Goal: Information Seeking & Learning: Learn about a topic

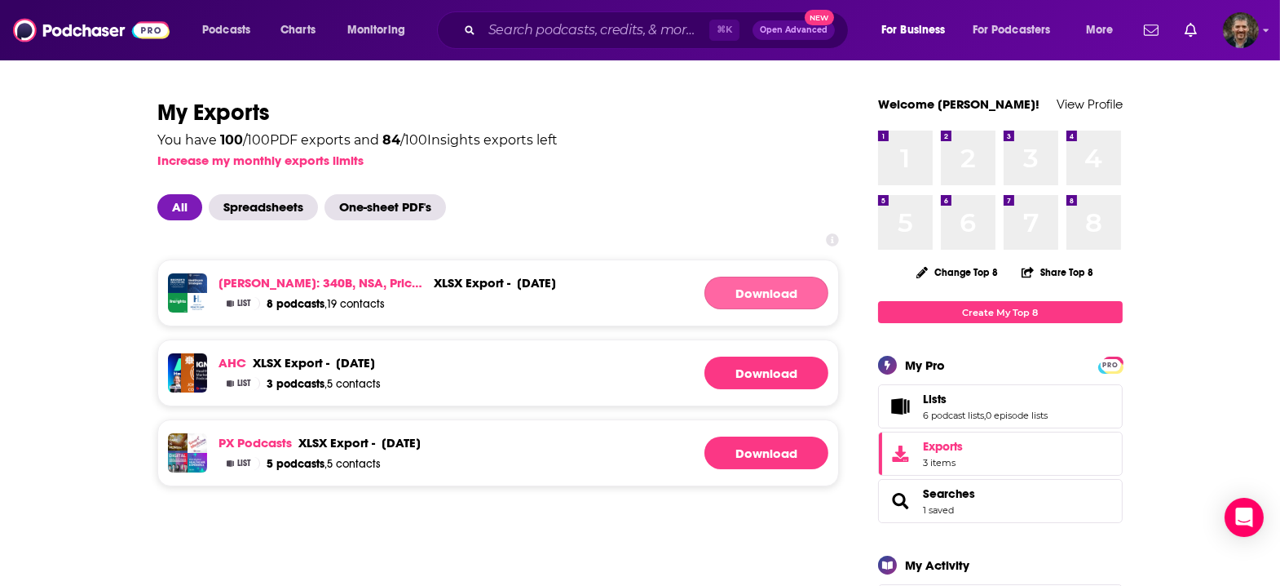
click at [735, 276] on link "Download" at bounding box center [767, 292] width 124 height 33
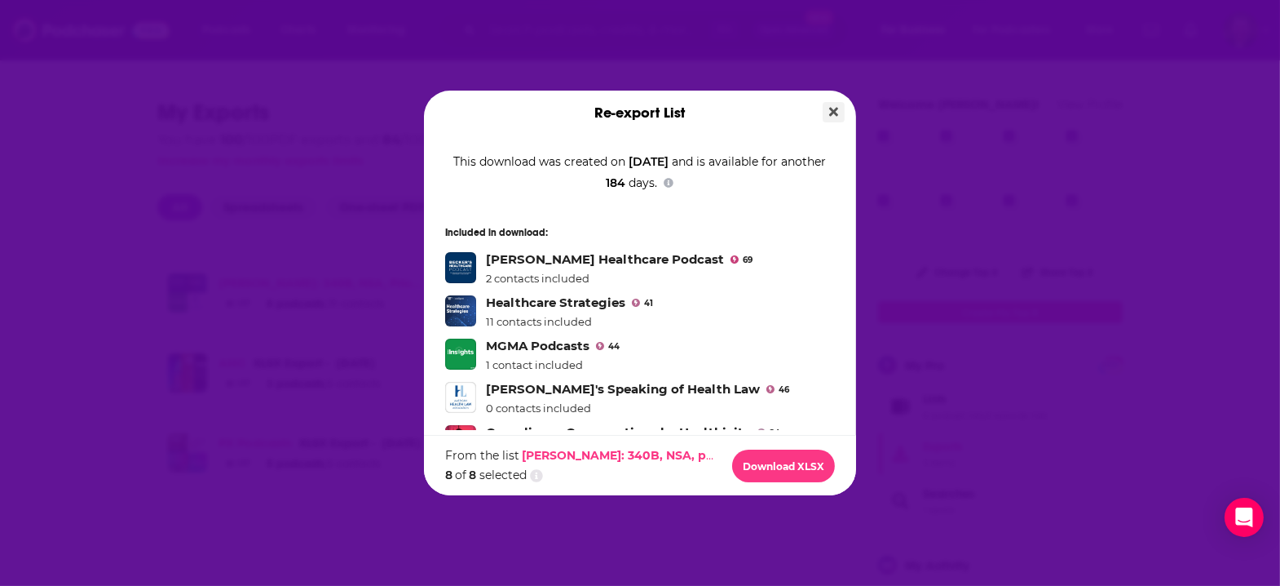
click at [823, 122] on button "Close" at bounding box center [834, 112] width 22 height 20
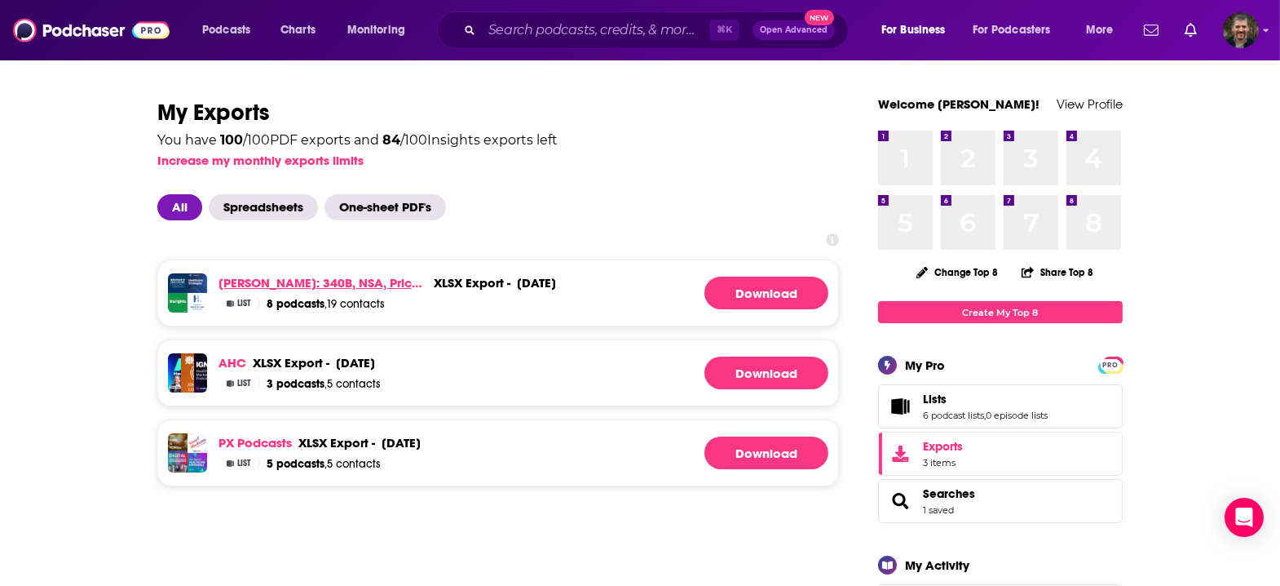
click at [344, 275] on link "[PERSON_NAME]: 340B, NSA, price transparency" at bounding box center [323, 282] width 209 height 15
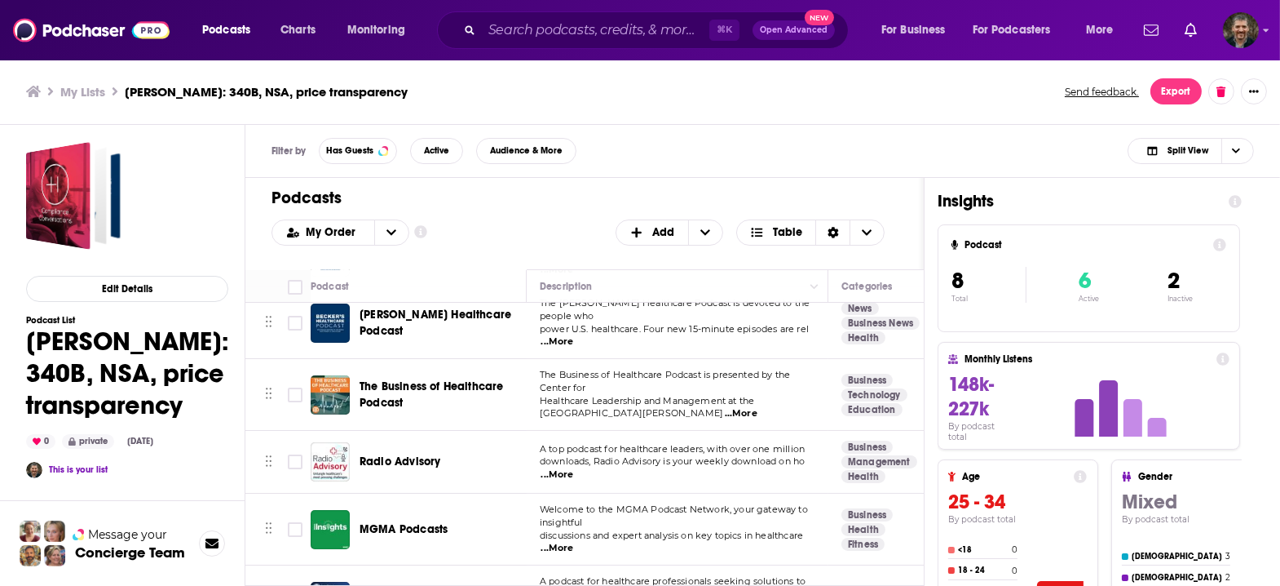
scroll to position [165, 0]
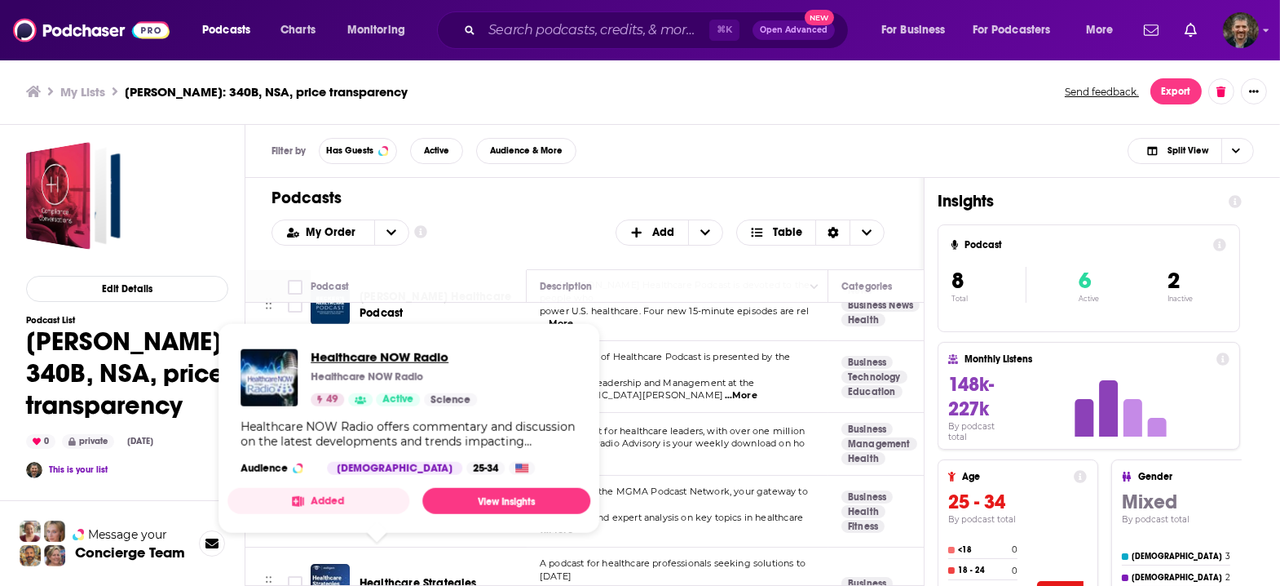
click at [347, 350] on span "Healthcare NOW Radio" at bounding box center [394, 356] width 166 height 15
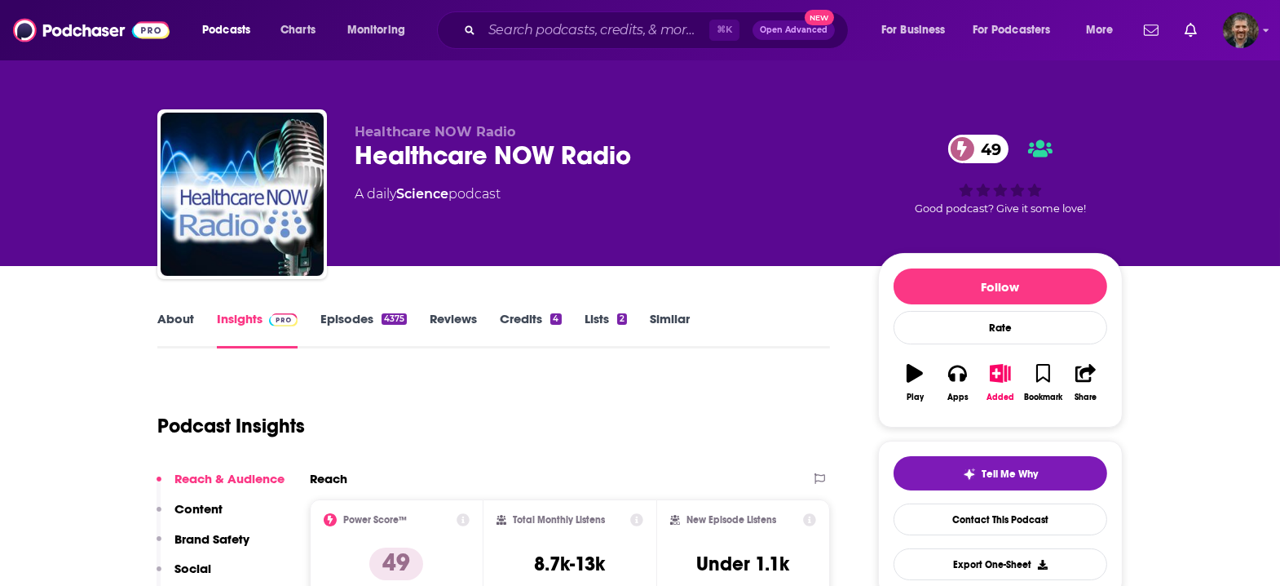
click at [407, 311] on link "Episodes 4375" at bounding box center [364, 330] width 86 height 38
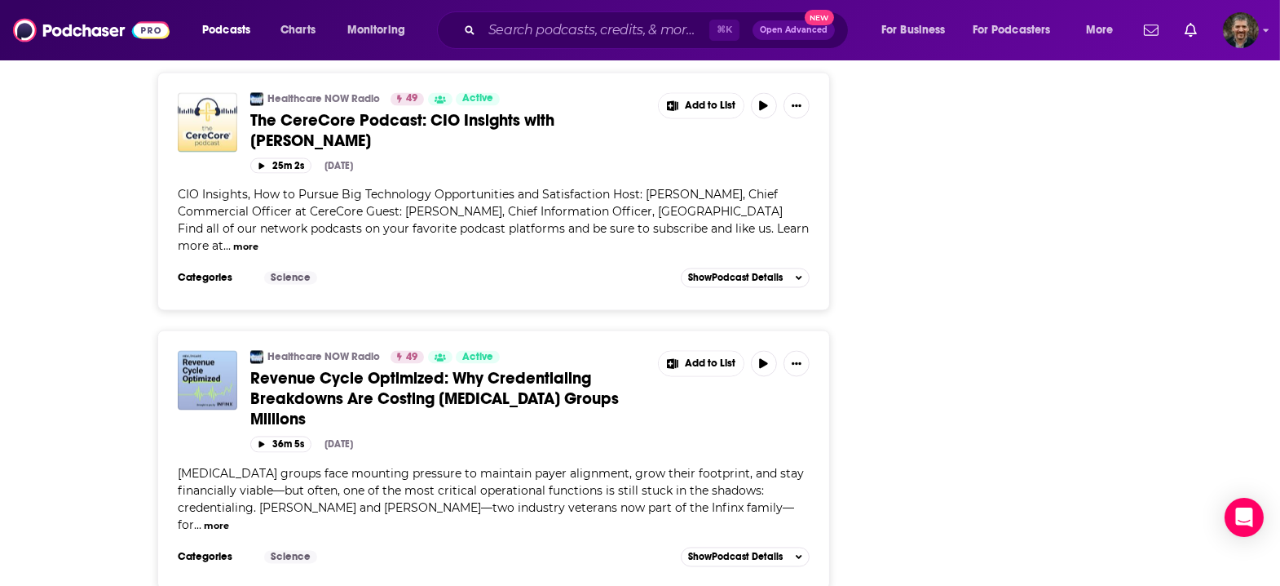
scroll to position [5005, 0]
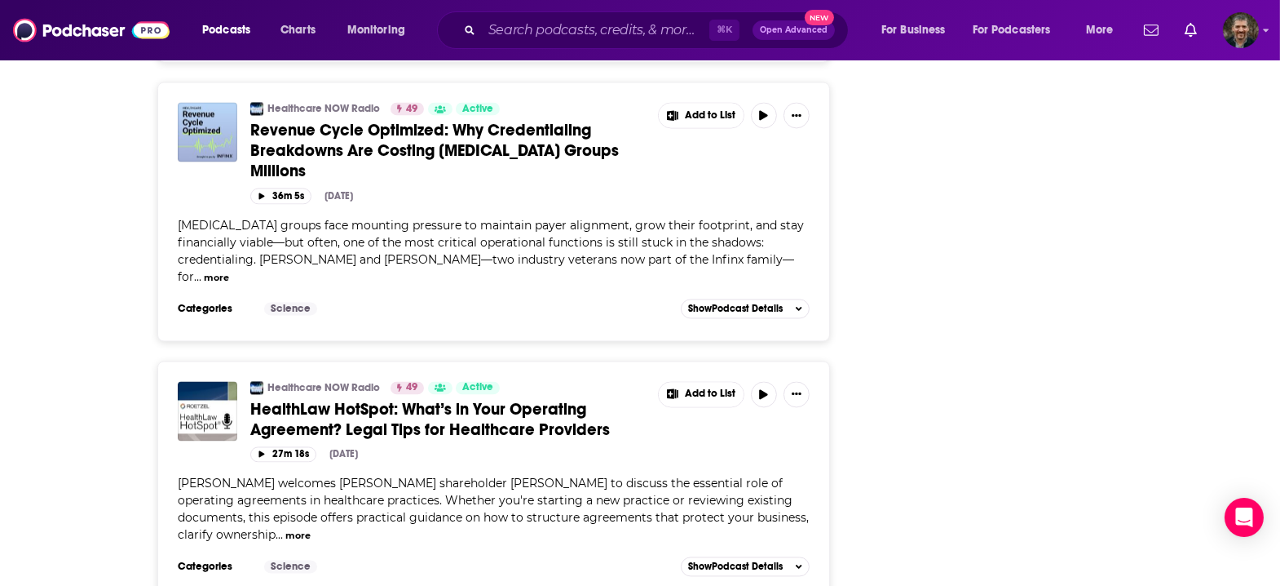
scroll to position [5220, 0]
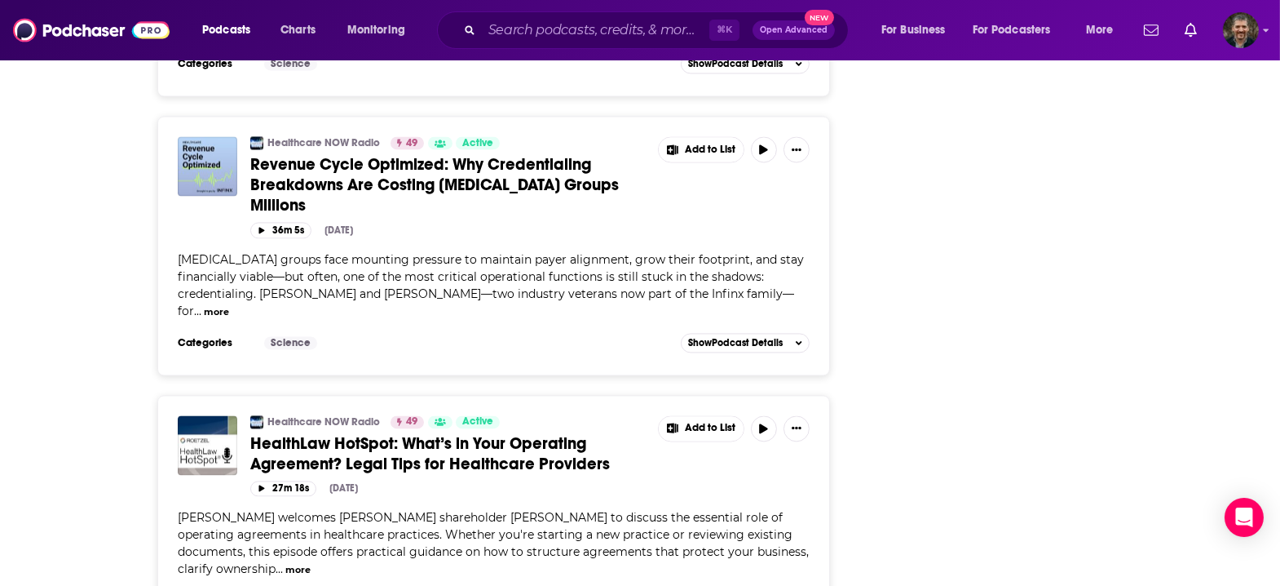
click at [366, 433] on span "HealthLaw HotSpot: What’s in Your Operating Agreement? Legal Tips for Healthcar…" at bounding box center [430, 453] width 360 height 41
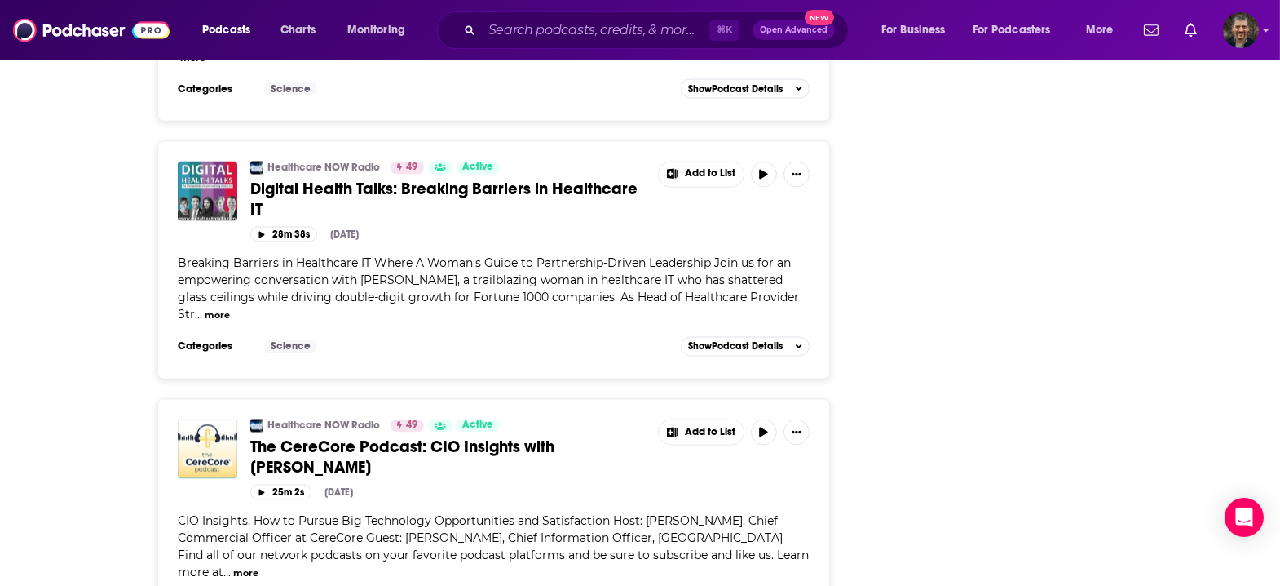
scroll to position [4681, 0]
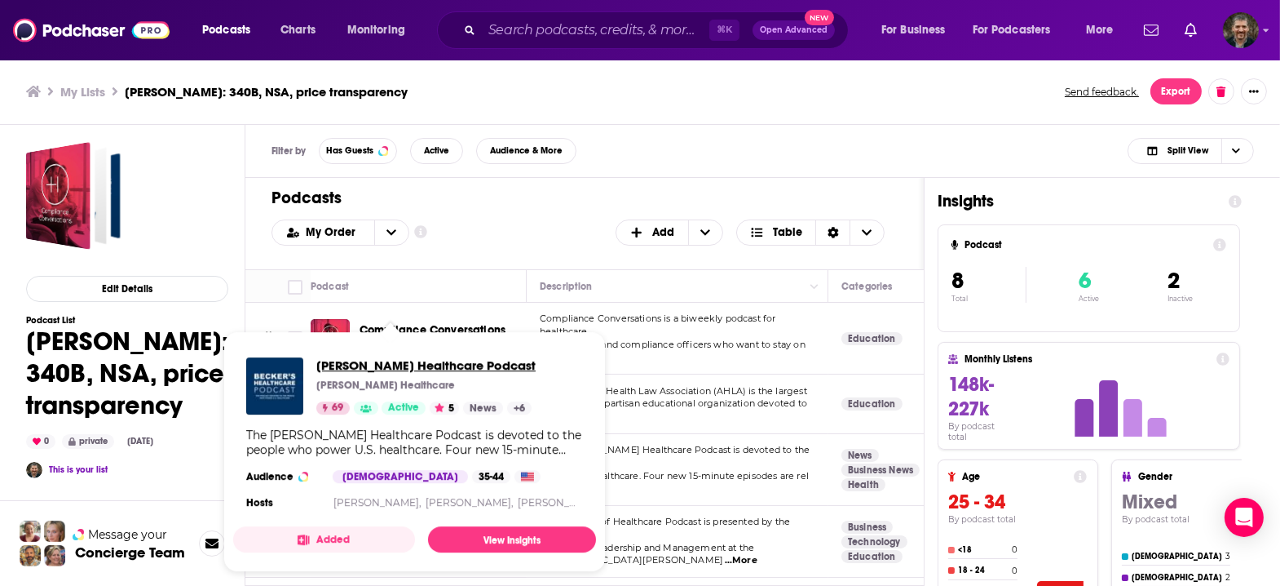
click at [344, 362] on span "[PERSON_NAME] Healthcare Podcast" at bounding box center [425, 364] width 219 height 15
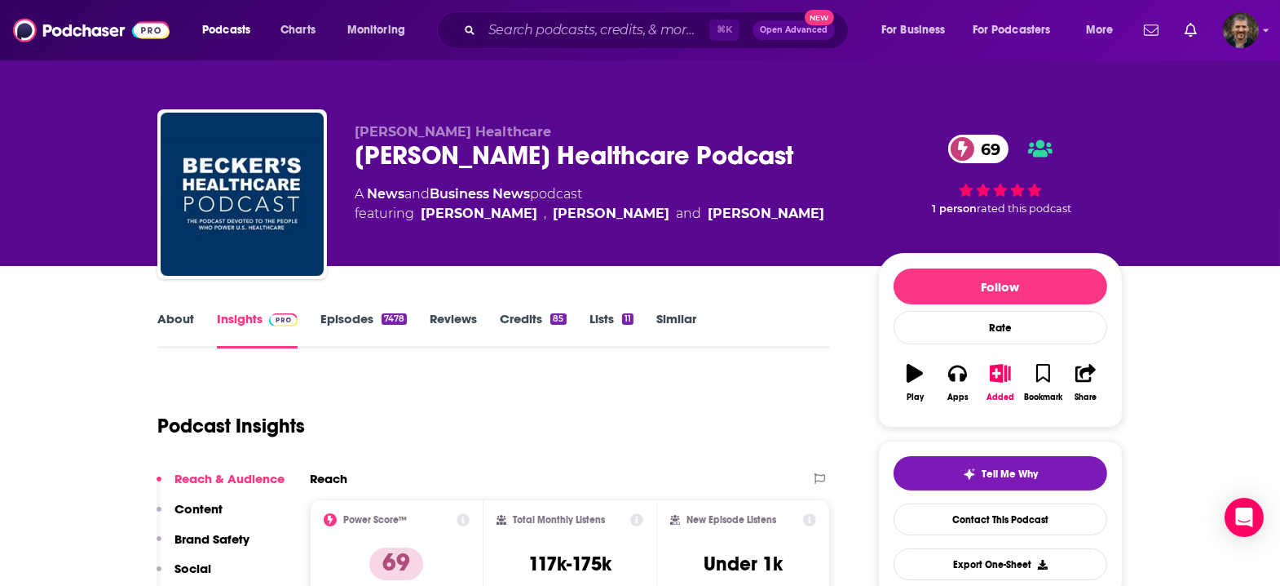
click at [379, 311] on link "Episodes 7478" at bounding box center [364, 330] width 86 height 38
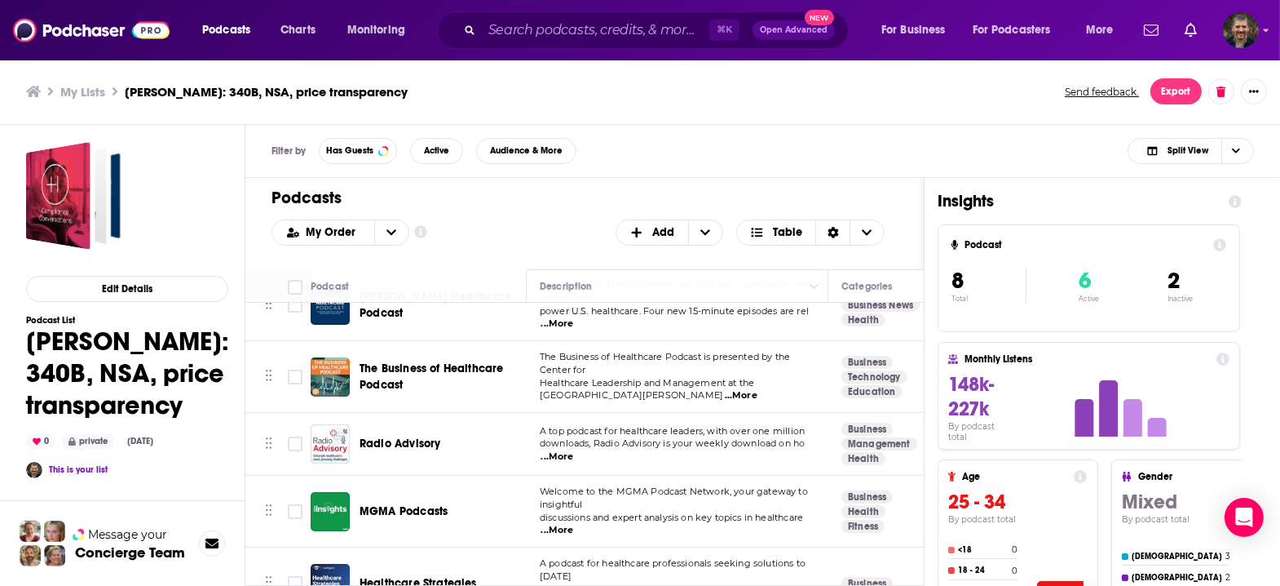
scroll to position [114, 0]
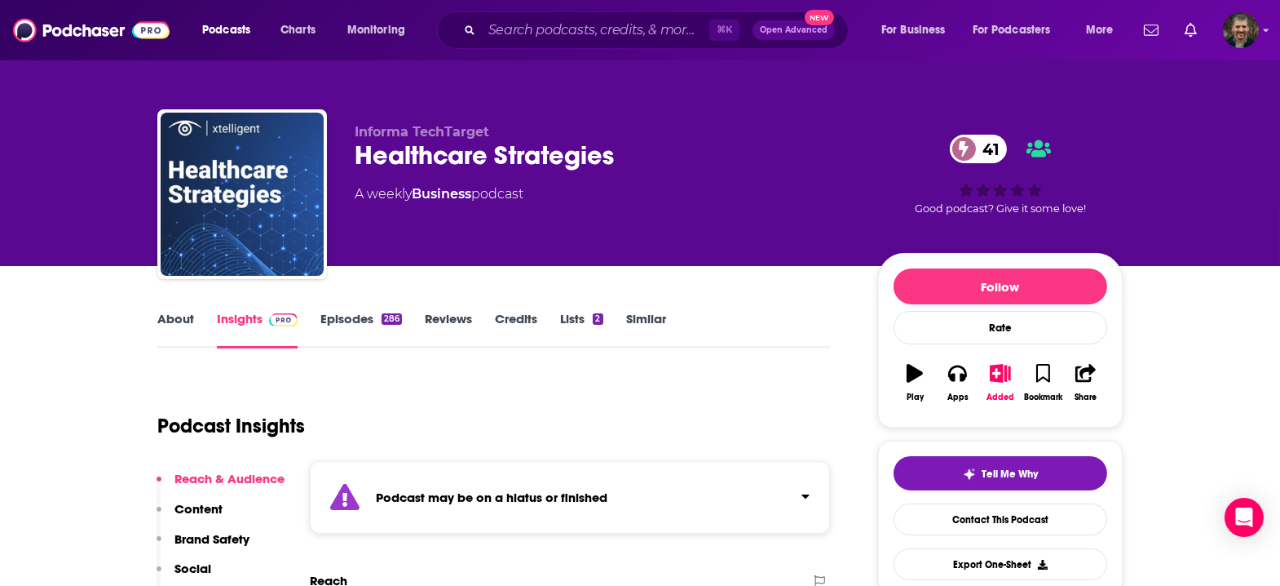
click at [387, 311] on link "Episodes 286" at bounding box center [362, 330] width 82 height 38
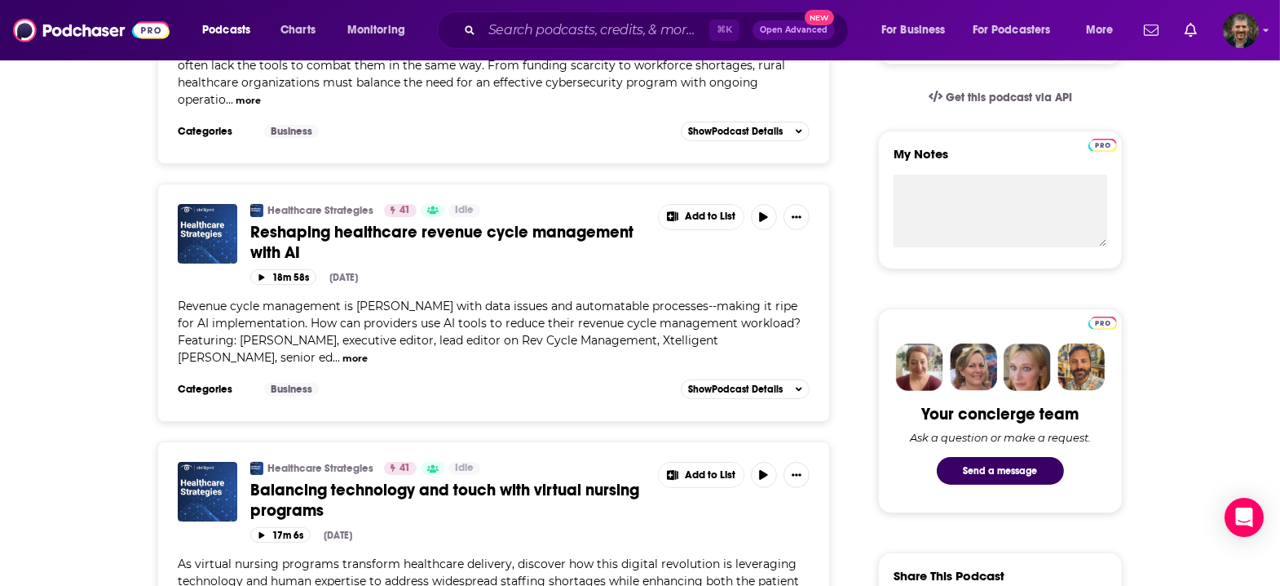
scroll to position [528, 0]
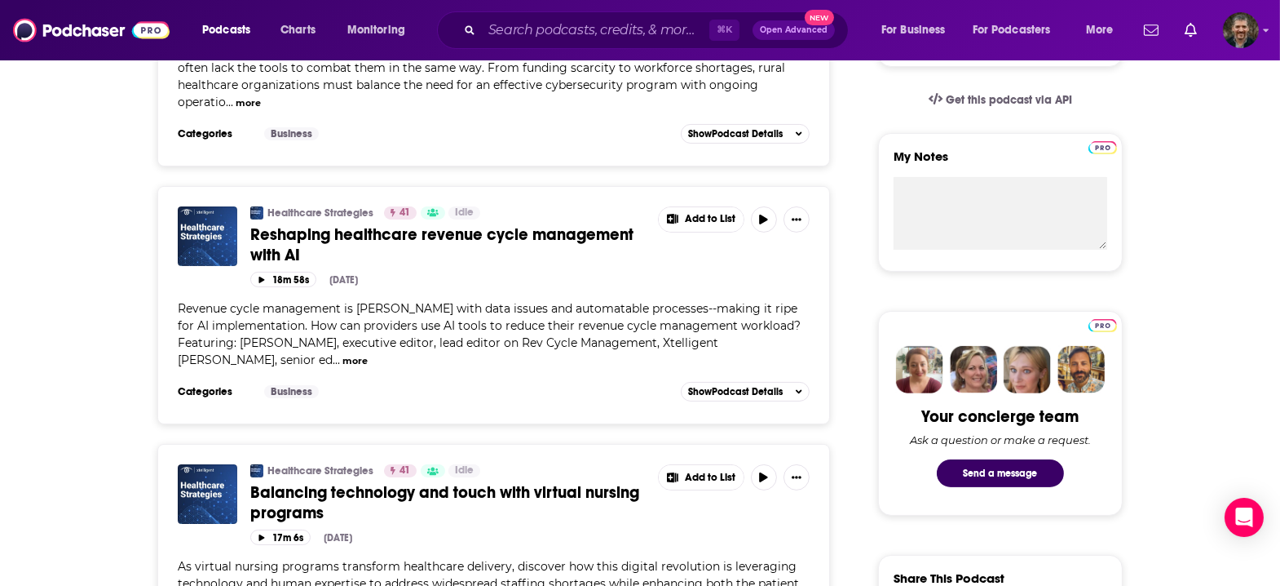
click at [365, 224] on span "Reshaping healthcare revenue cycle management with AI" at bounding box center [441, 244] width 383 height 41
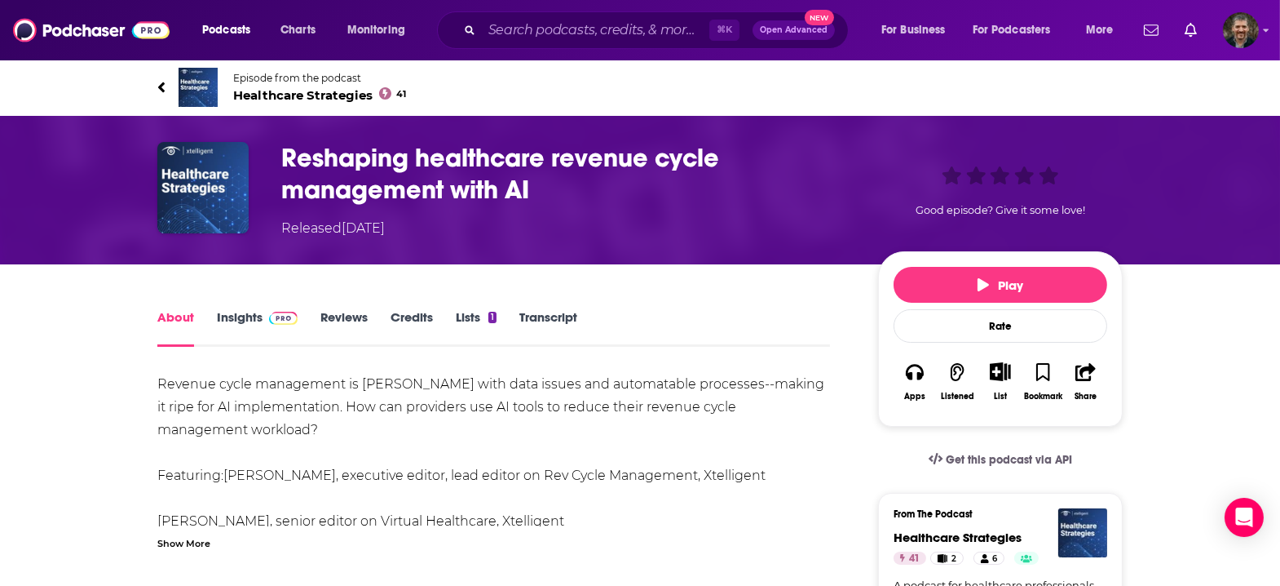
click at [546, 309] on link "Transcript" at bounding box center [549, 328] width 58 height 38
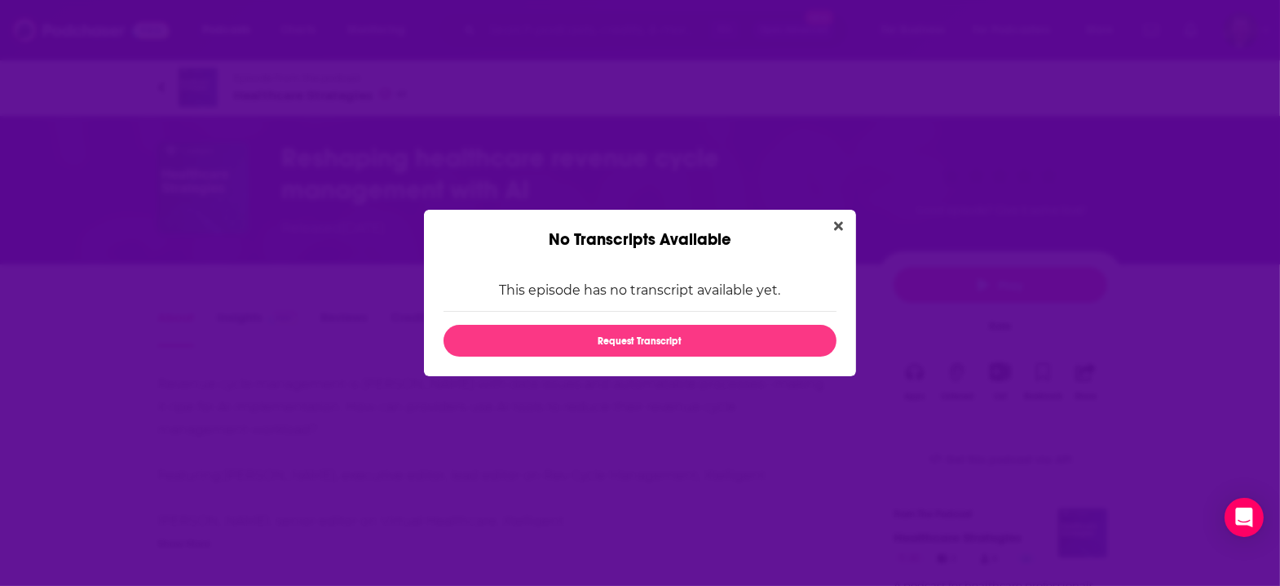
click at [834, 232] on icon "Close" at bounding box center [838, 225] width 9 height 13
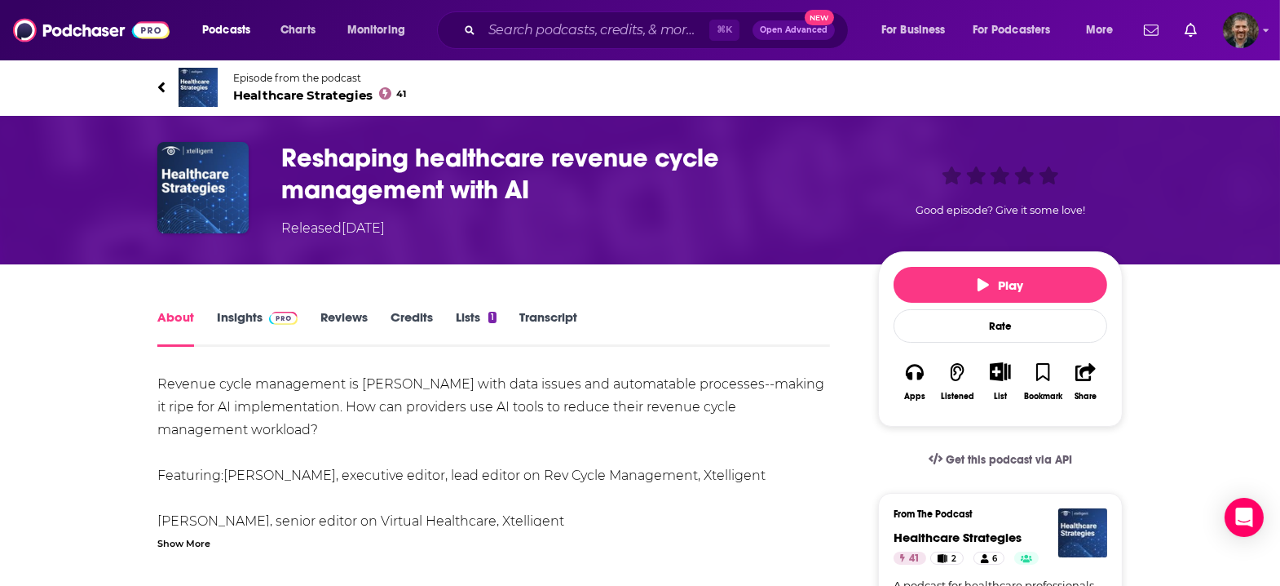
click at [166, 79] on icon at bounding box center [161, 87] width 8 height 16
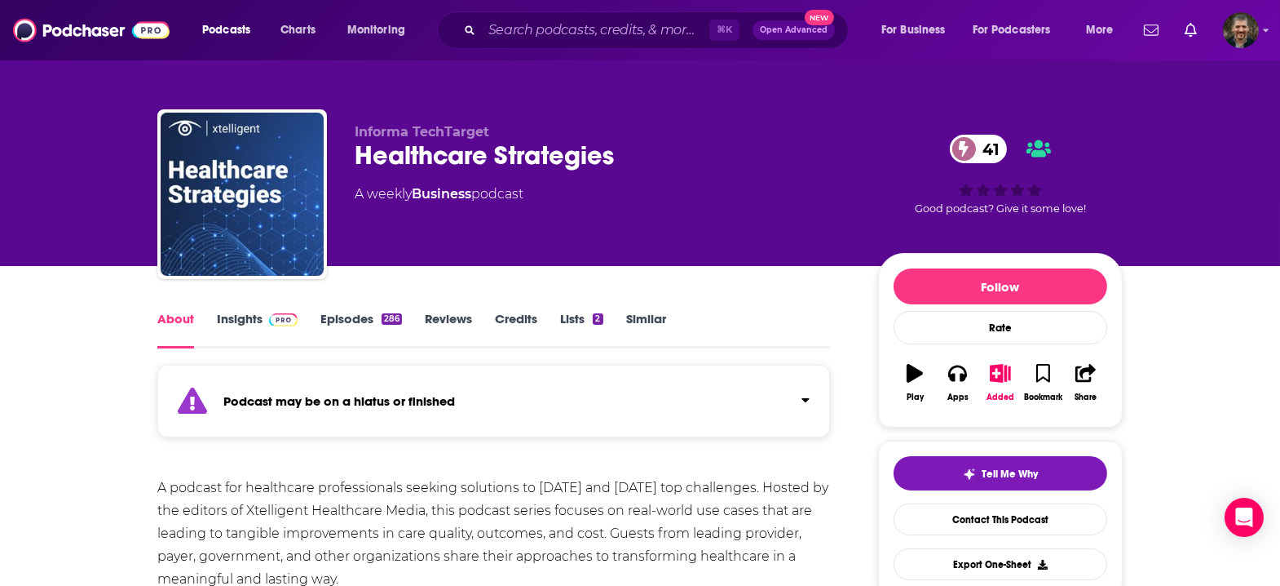
click at [542, 365] on div "Podcast may be on a hiatus or finished" at bounding box center [493, 401] width 673 height 73
